Goal: Find specific page/section: Find specific page/section

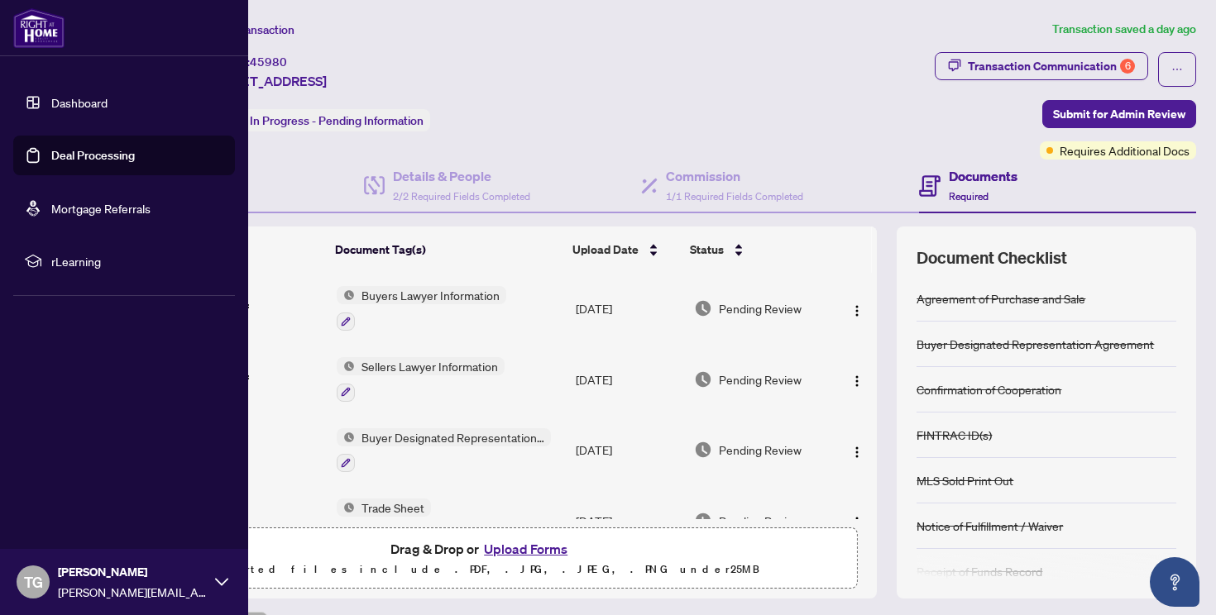
click at [51, 98] on link "Dashboard" at bounding box center [79, 102] width 56 height 15
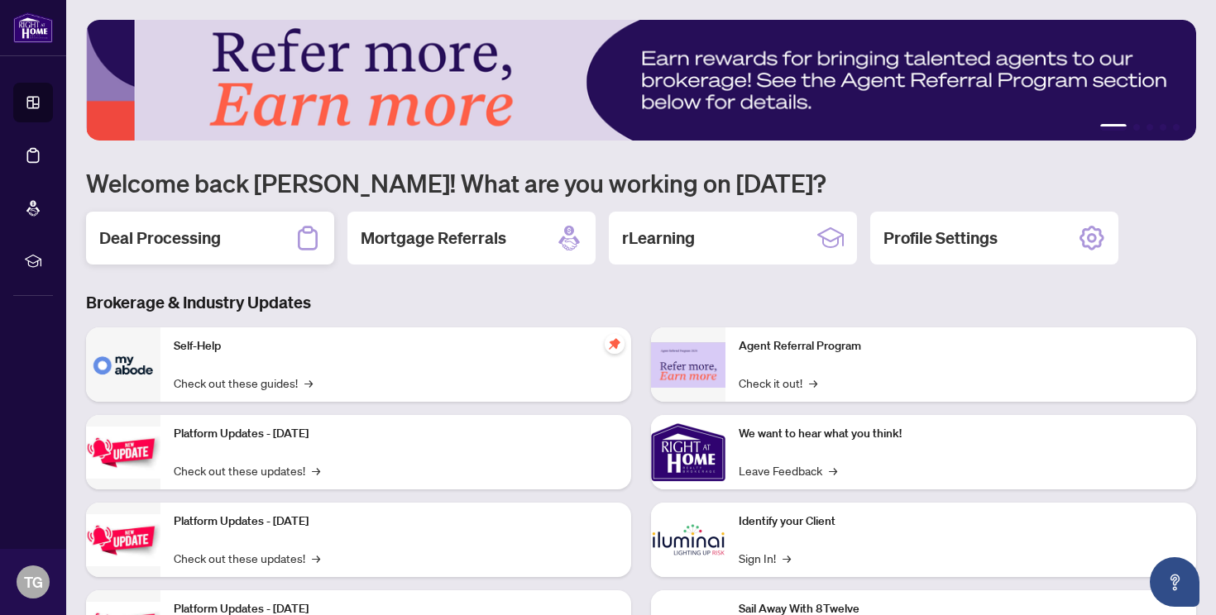
click at [161, 235] on h2 "Deal Processing" at bounding box center [160, 238] width 122 height 23
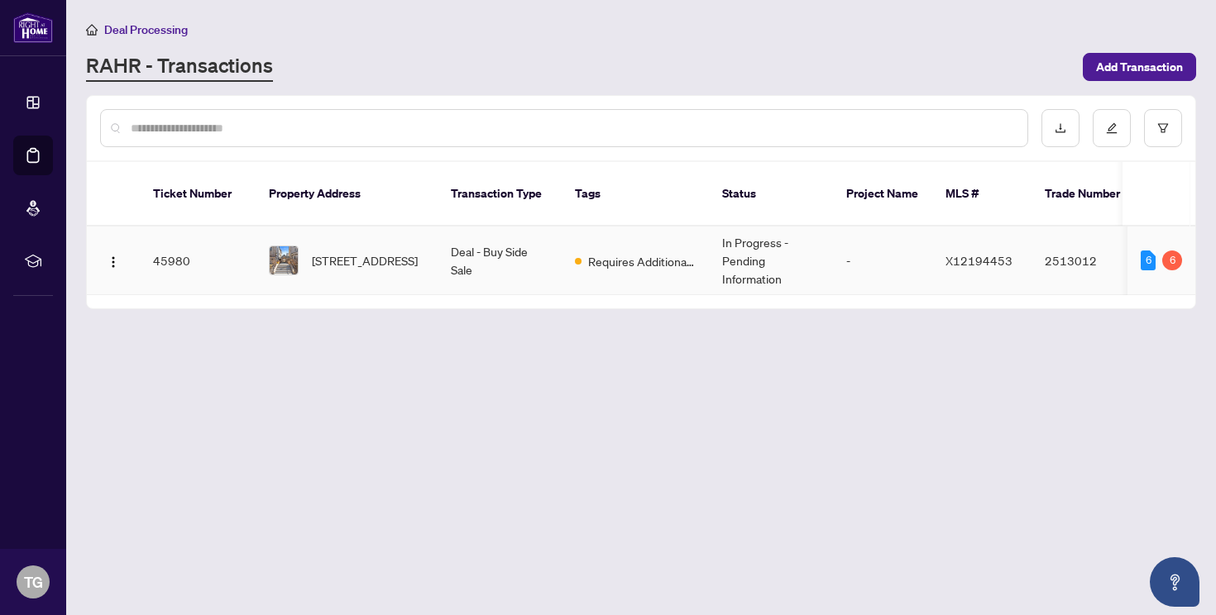
click at [176, 241] on td "45980" at bounding box center [198, 261] width 116 height 69
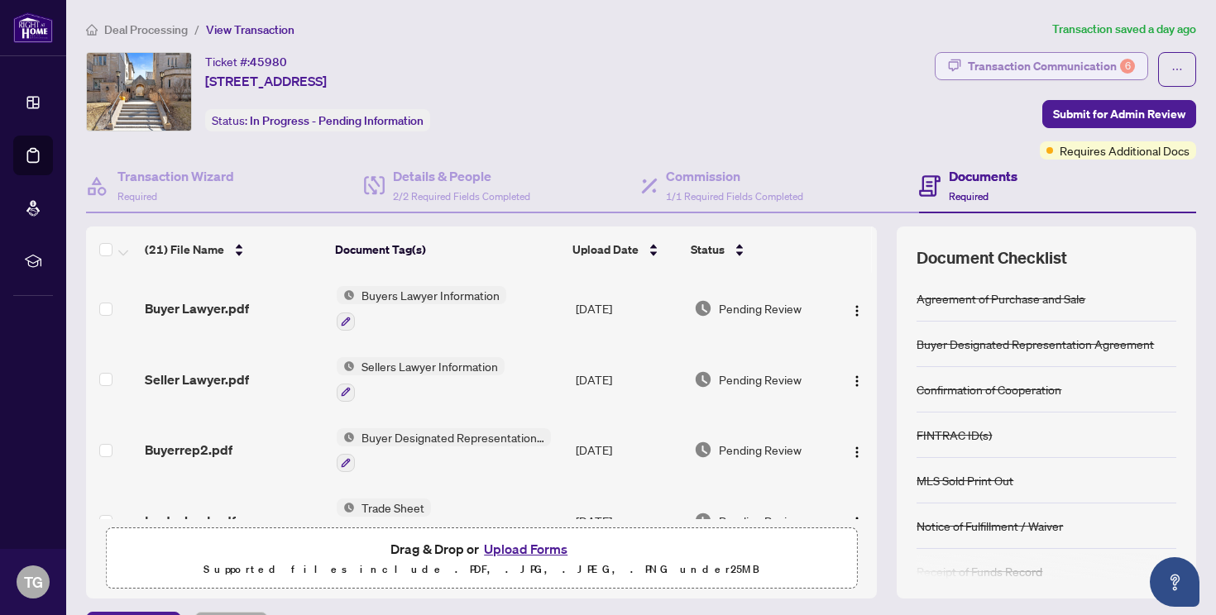
click at [1009, 65] on div "Transaction Communication 6" at bounding box center [1051, 66] width 167 height 26
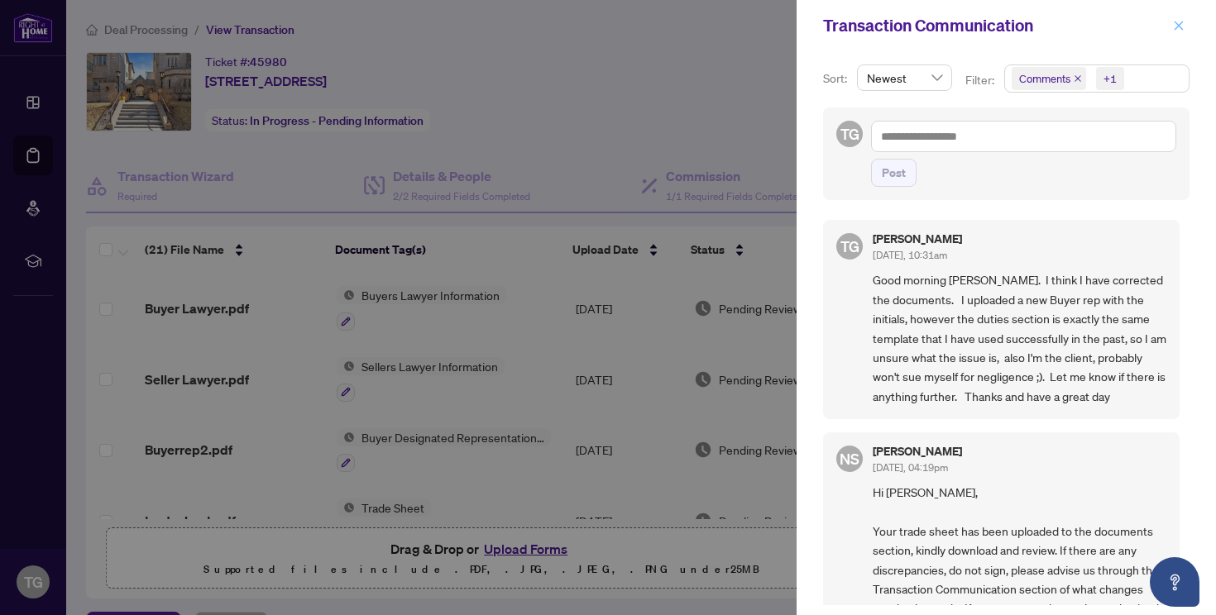
click at [1183, 24] on icon "close" at bounding box center [1179, 26] width 12 height 12
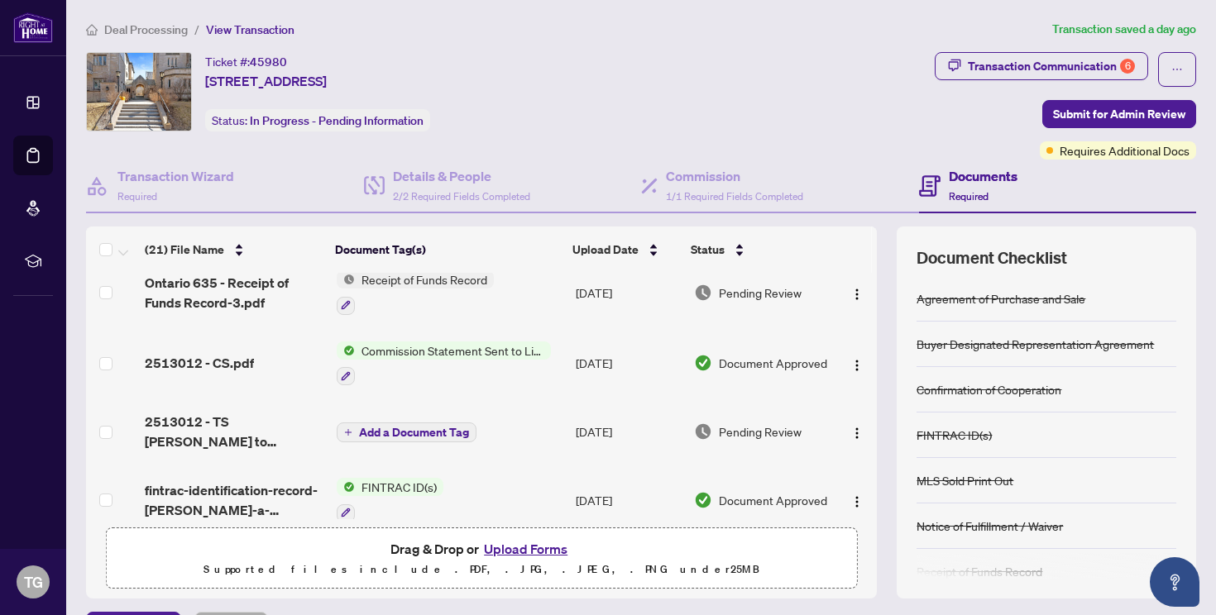
scroll to position [306, 0]
